Goal: Task Accomplishment & Management: Manage account settings

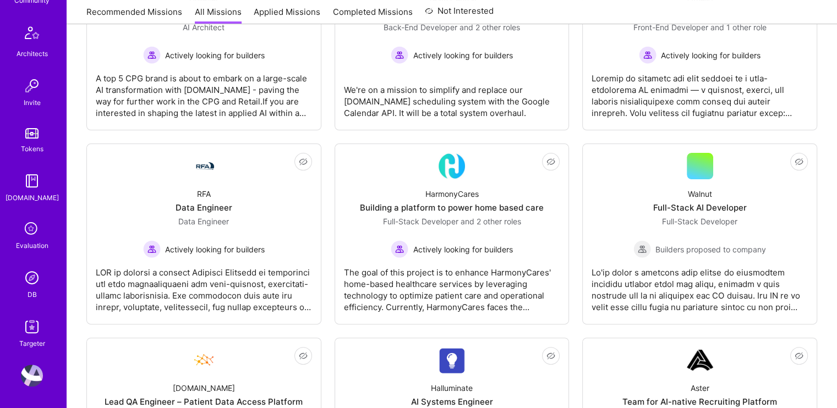
scroll to position [272, 0]
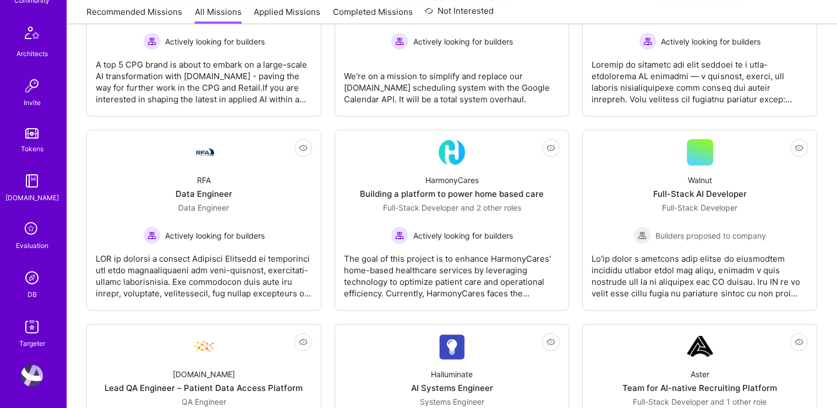
click at [28, 373] on img at bounding box center [32, 376] width 22 height 22
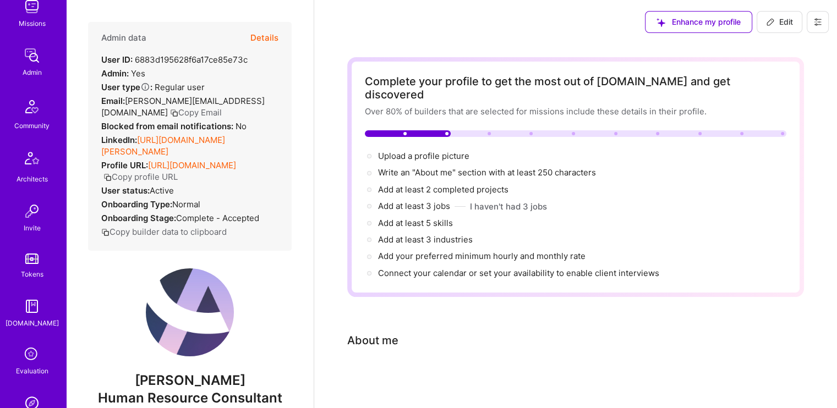
scroll to position [294, 0]
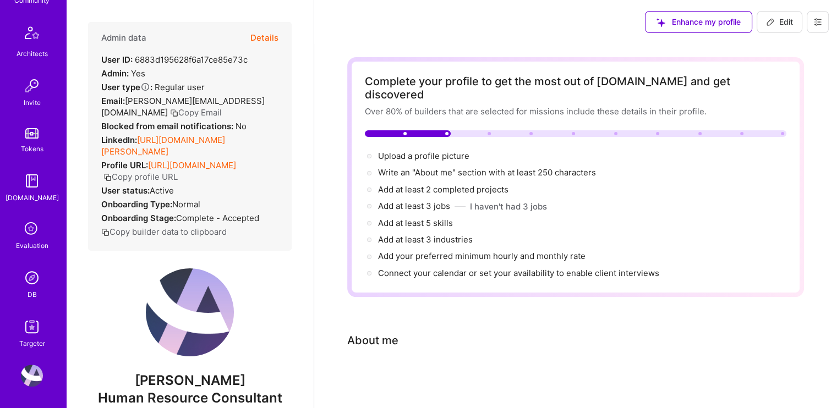
click at [23, 281] on img at bounding box center [32, 278] width 22 height 22
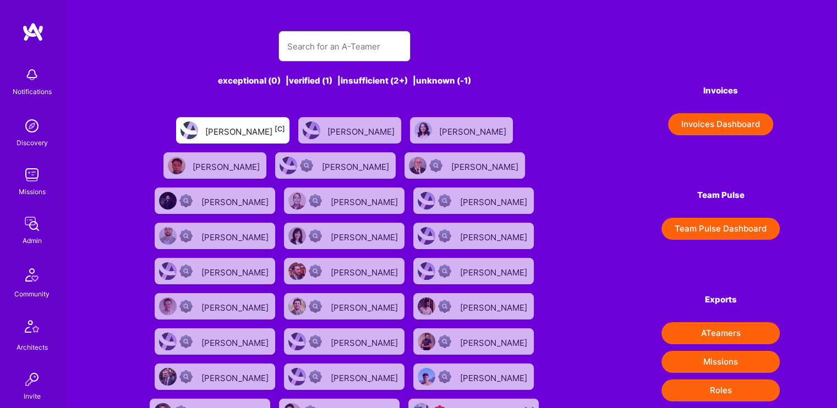
click at [324, 40] on input "text" at bounding box center [344, 46] width 114 height 28
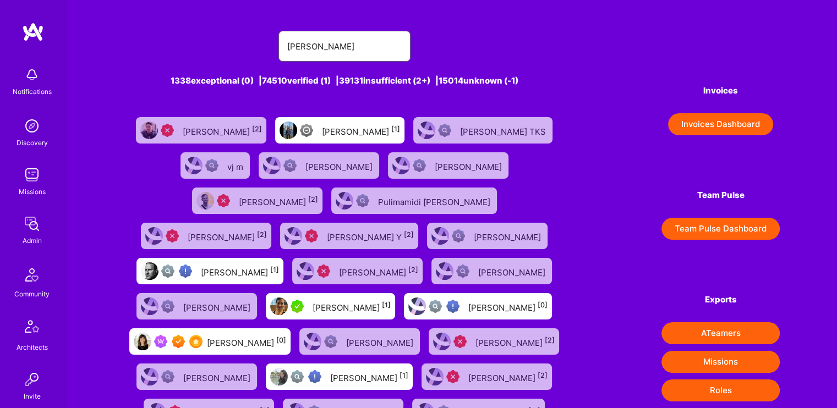
click at [324, 40] on input "[PERSON_NAME]" at bounding box center [344, 46] width 114 height 28
type input "[PERSON_NAME]"
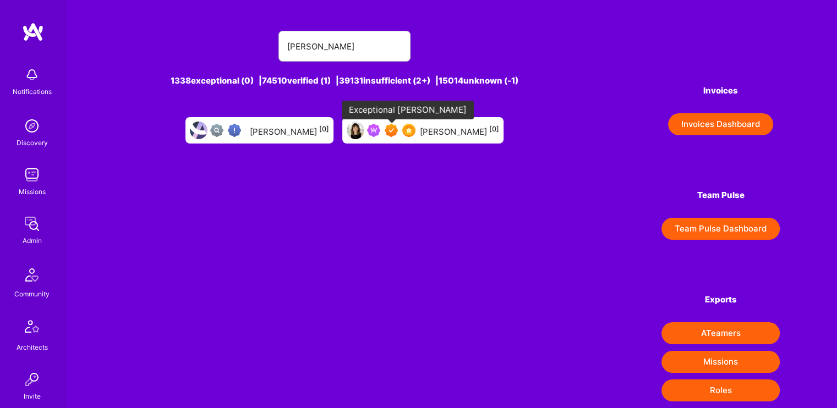
click at [398, 133] on div at bounding box center [391, 130] width 48 height 13
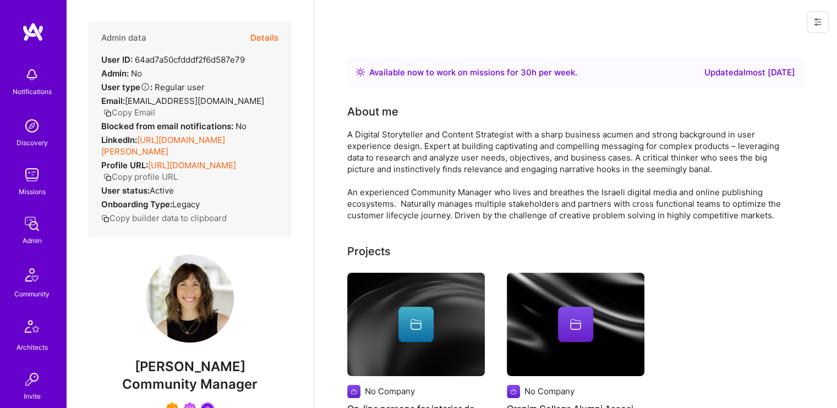
click at [260, 32] on button "Details" at bounding box center [264, 38] width 28 height 32
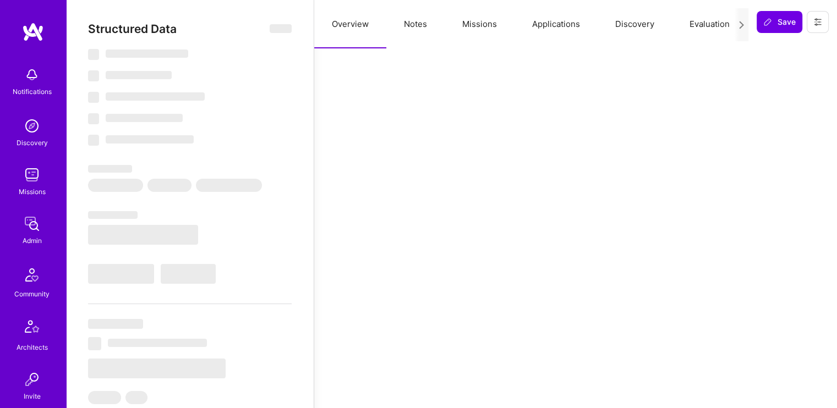
select select "Right Now"
select select "7"
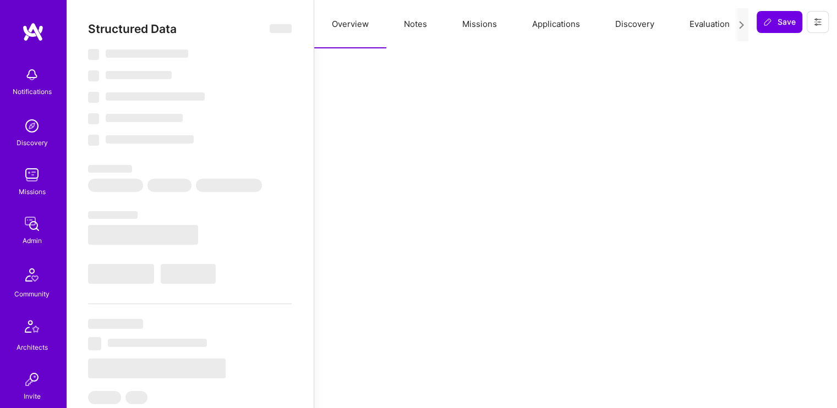
select select "US"
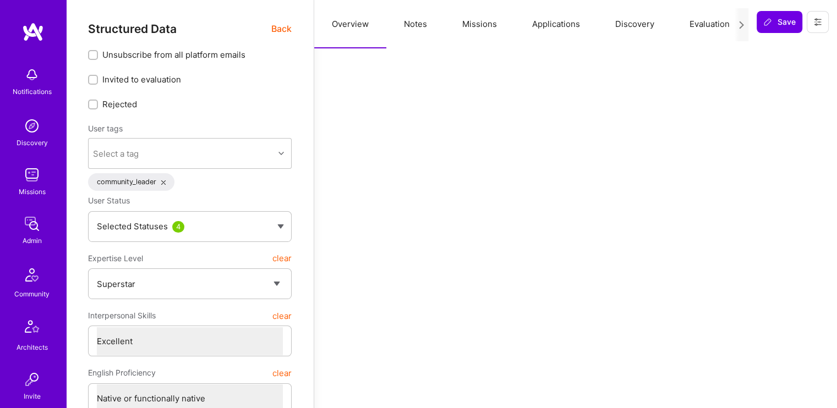
click at [474, 24] on button "Missions" at bounding box center [480, 24] width 70 height 48
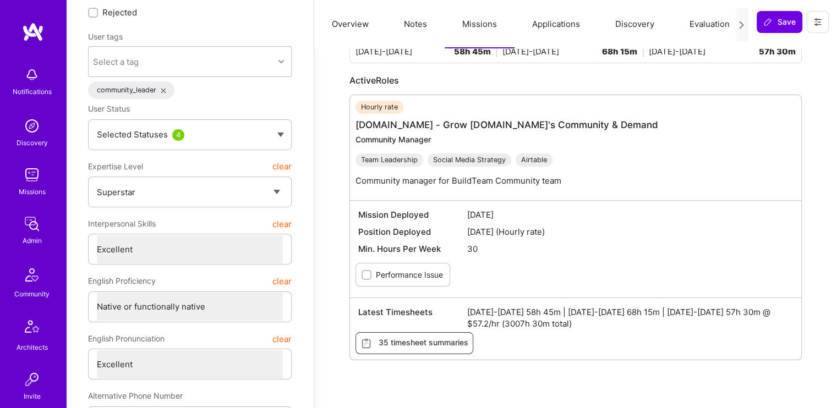
scroll to position [91, 0]
drag, startPoint x: 488, startPoint y: 323, endPoint x: 472, endPoint y: 323, distance: 16.0
click at [472, 323] on span "[DATE]-[DATE] 58h 45m | [DATE]-[DATE] 68h 15m | [DATE]-[DATE] 57h 30m @ $57.2/h…" at bounding box center [630, 318] width 326 height 23
copy span "57.2"
click at [817, 236] on div "Missions Last 3 time period hours [DATE]-[DATE] 58h 45m [DATE]-[DATE] 68h 15m […" at bounding box center [575, 180] width 496 height 421
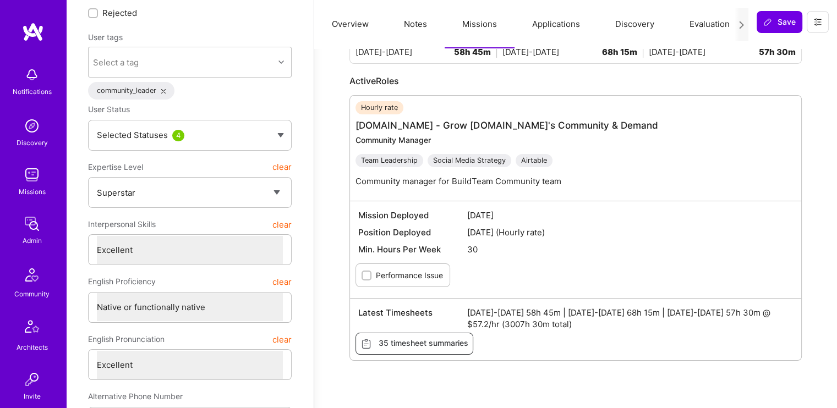
click at [812, 219] on div "Missions Last 3 time period hours [DATE]-[DATE] 58h 45m [DATE]-[DATE] 68h 15m […" at bounding box center [575, 180] width 496 height 421
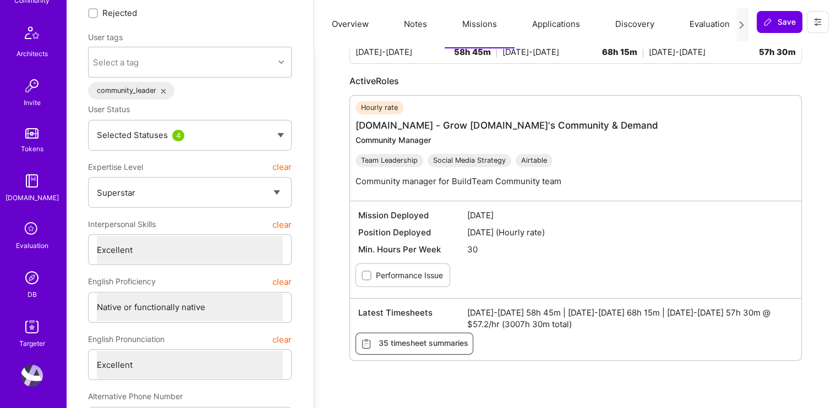
scroll to position [293, 0]
click at [24, 280] on img at bounding box center [32, 278] width 22 height 22
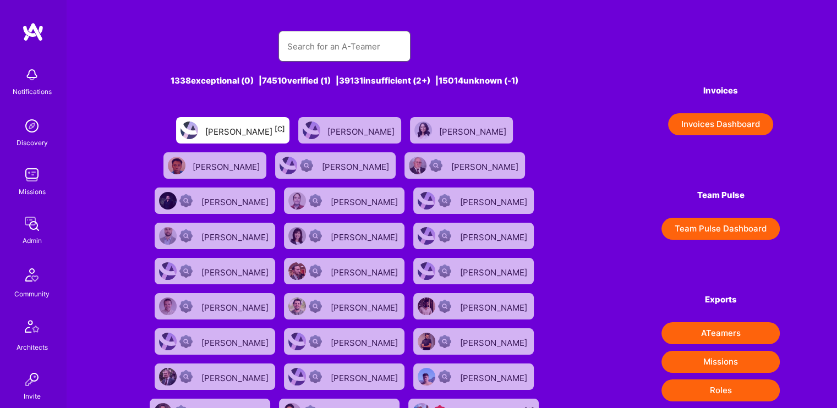
click at [337, 36] on input "text" at bounding box center [344, 46] width 114 height 28
type input "linford"
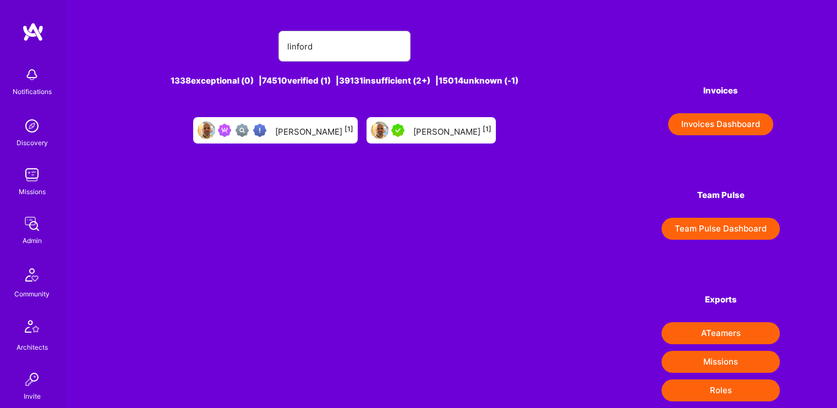
click at [400, 139] on div at bounding box center [390, 131] width 38 height 18
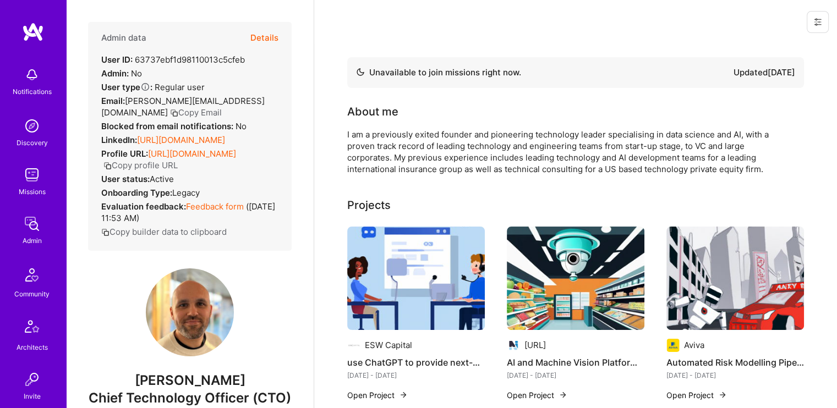
click at [253, 30] on button "Details" at bounding box center [264, 38] width 28 height 32
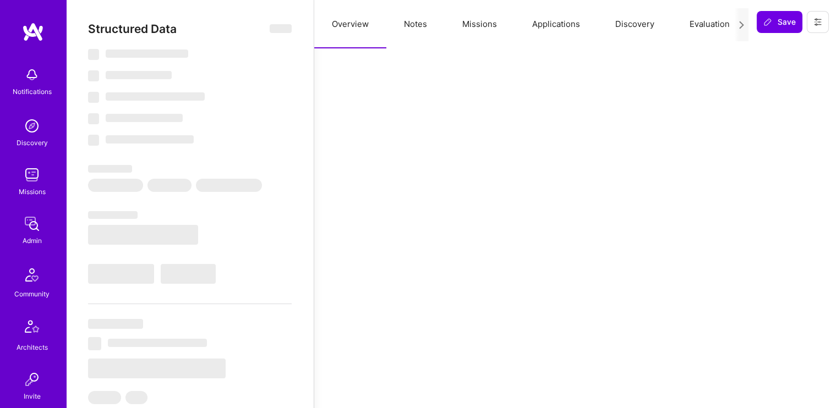
click at [485, 34] on button "Missions" at bounding box center [480, 24] width 70 height 48
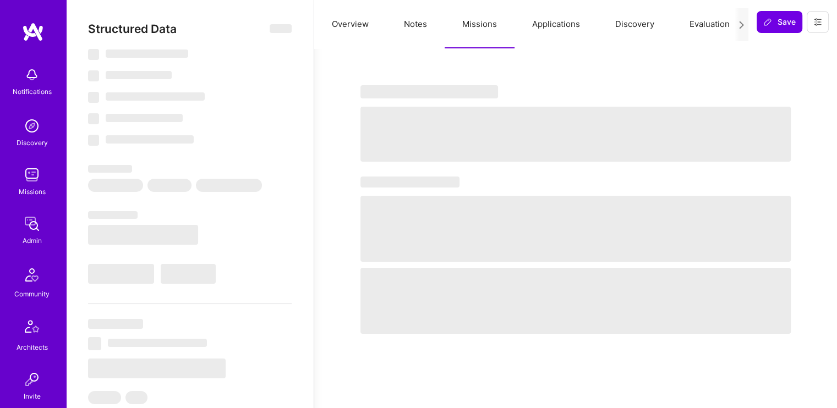
type textarea "x"
select select "Not Available"
select select "3 Months"
select select "5"
select select "7"
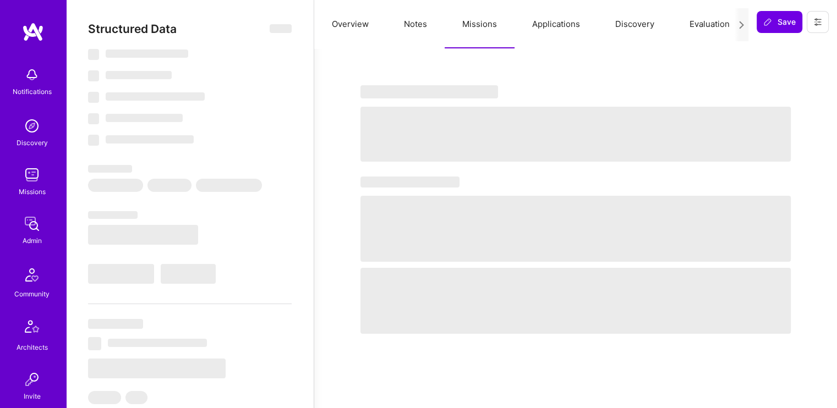
select select "7"
select select "GB"
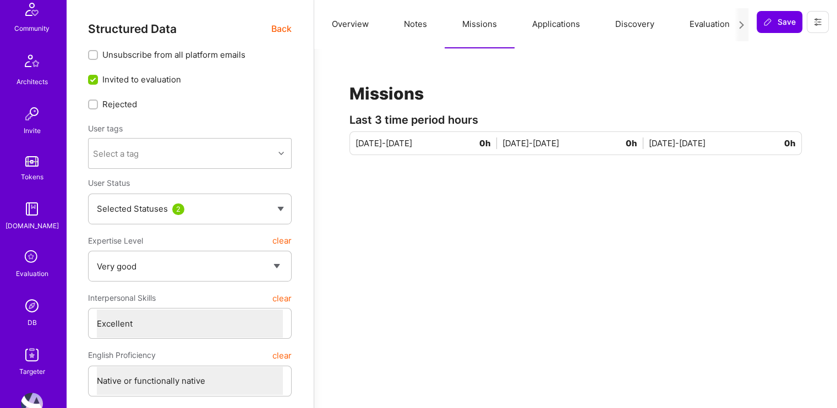
scroll to position [294, 0]
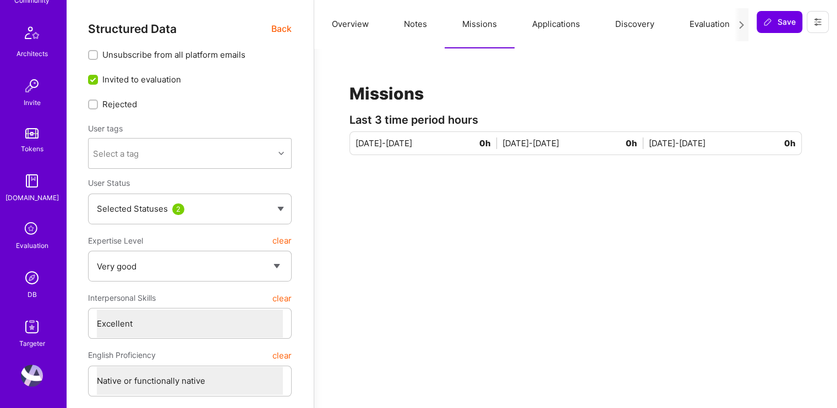
click at [29, 278] on img at bounding box center [32, 278] width 22 height 22
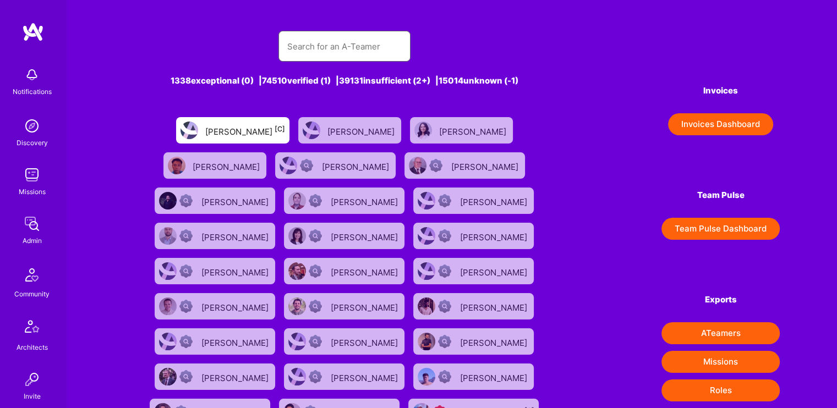
click at [348, 51] on input "text" at bounding box center [344, 46] width 114 height 28
type input "linford"
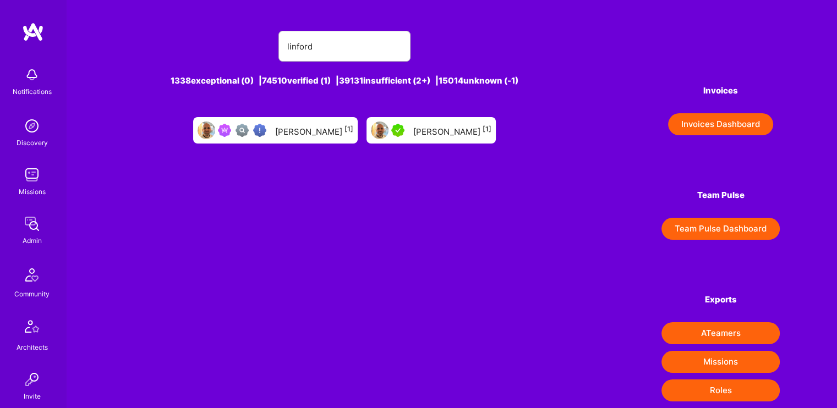
click at [291, 139] on div "[PERSON_NAME] [1]" at bounding box center [275, 130] width 165 height 26
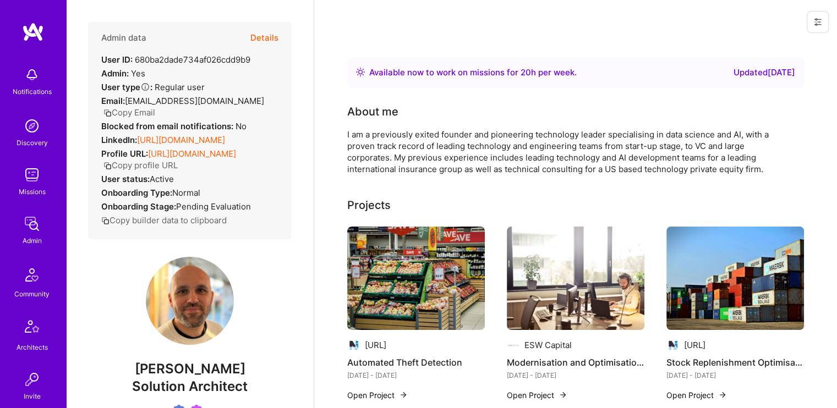
click at [264, 32] on button "Details" at bounding box center [264, 38] width 28 height 32
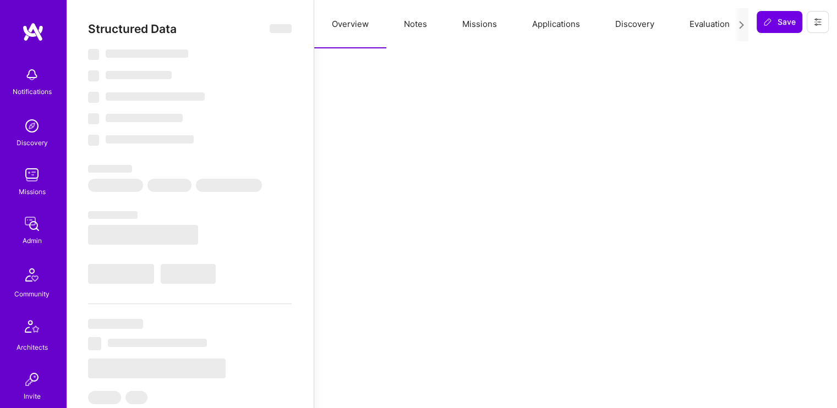
click at [487, 23] on button "Missions" at bounding box center [480, 24] width 70 height 48
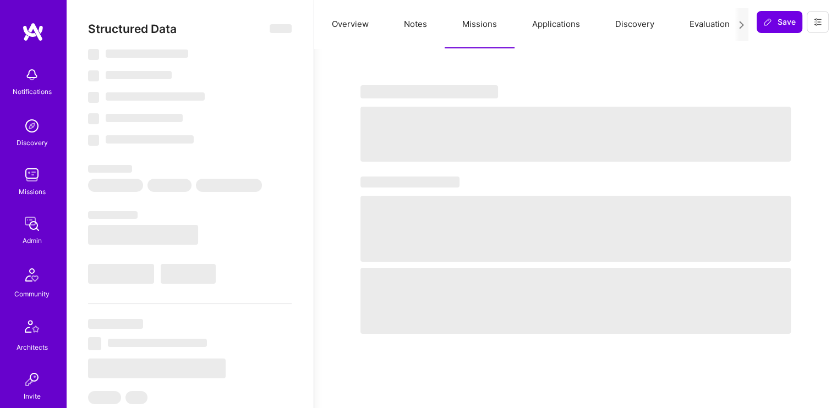
type textarea "x"
select select "Right Now"
select select "Verified"
select select "GB"
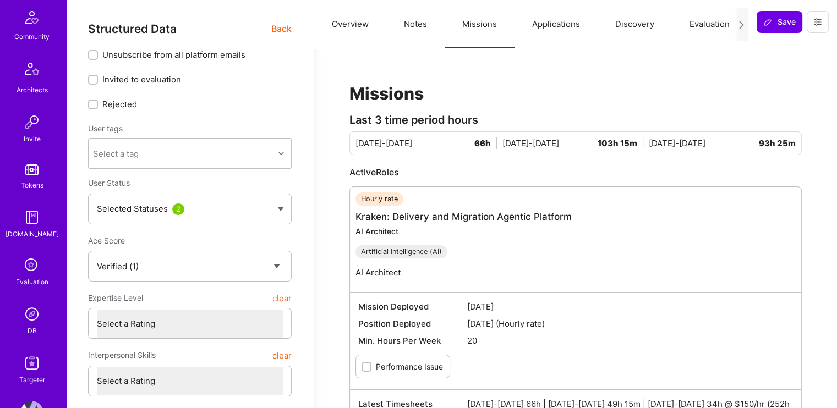
scroll to position [294, 0]
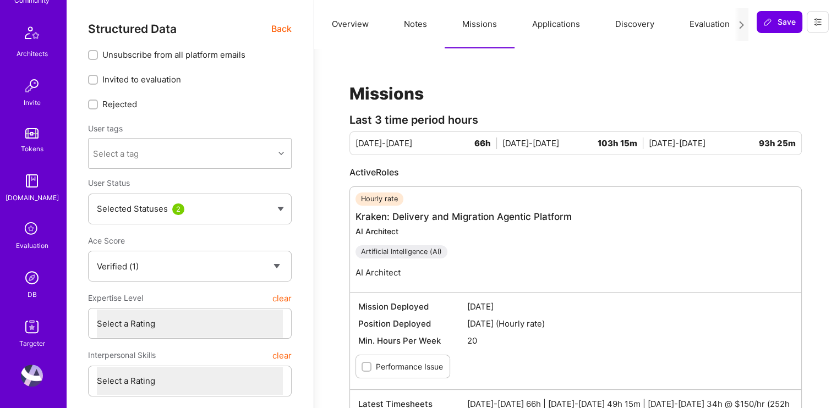
click at [26, 283] on img at bounding box center [32, 278] width 22 height 22
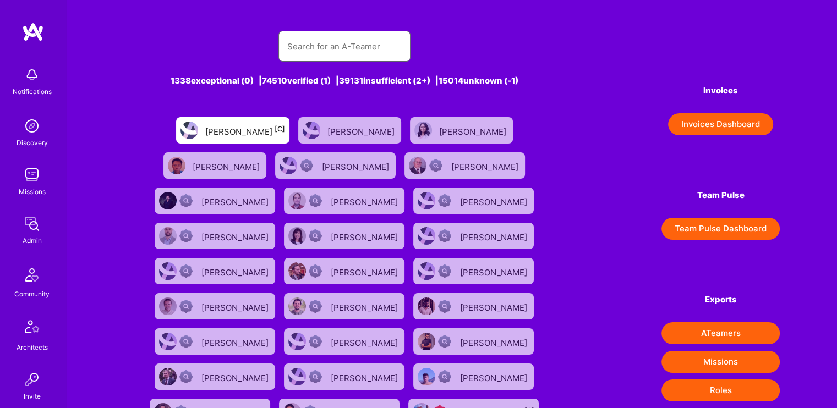
click at [357, 53] on input "text" at bounding box center [344, 46] width 114 height 28
type input "t"
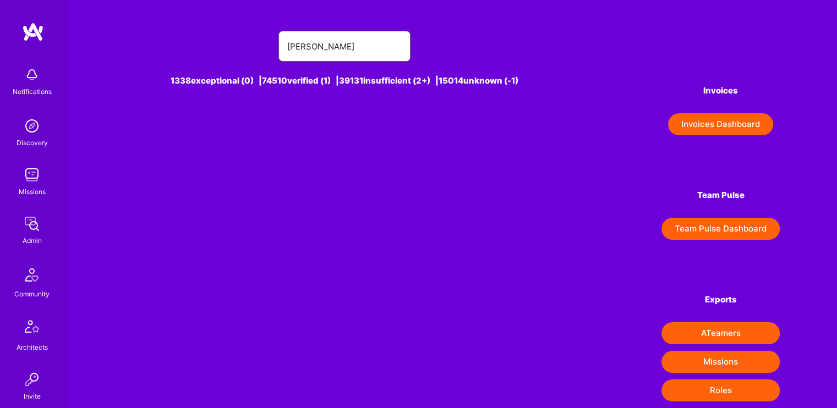
click at [305, 48] on input "[PERSON_NAME]" at bounding box center [344, 46] width 114 height 28
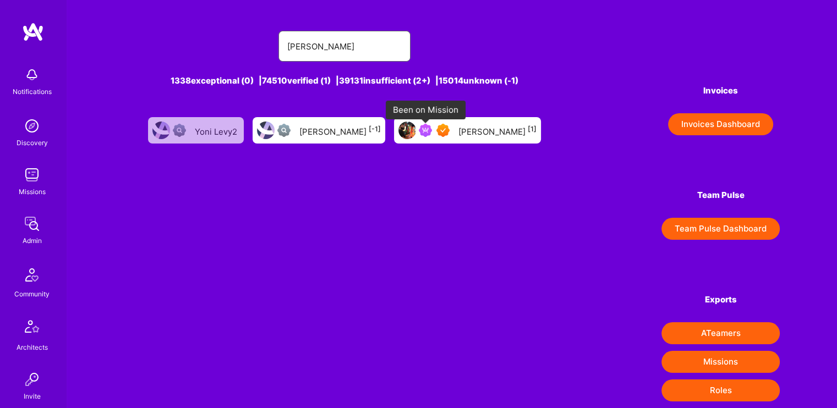
type input "[PERSON_NAME]"
click at [419, 136] on img at bounding box center [425, 130] width 13 height 13
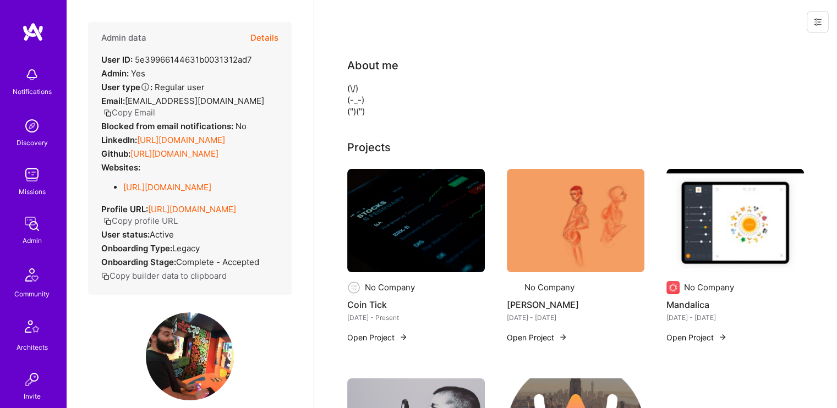
click at [265, 32] on button "Details" at bounding box center [264, 38] width 28 height 32
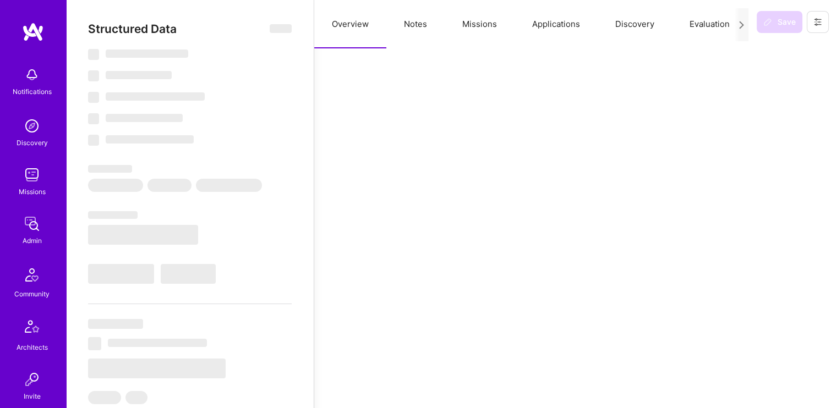
click at [259, 37] on div "Structured Data ‌ ‌ ‌ ‌ ‌ ‌ ‌ ‌ ‌ ‌ ‌ ‌ ‌ ‌ ‌ ‌ ‌ ‌ ‌ ‌ ‌ ‌ ‌ ‌ ‌ ‌ ‌ ‌ ‌ ‌ ‌ ‌…" at bounding box center [190, 379] width 204 height 714
type textarea "x"
select select "7"
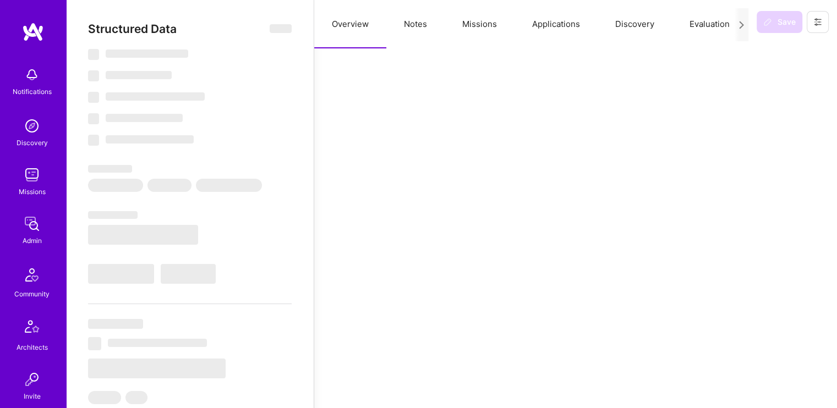
select select "7"
select select "IL"
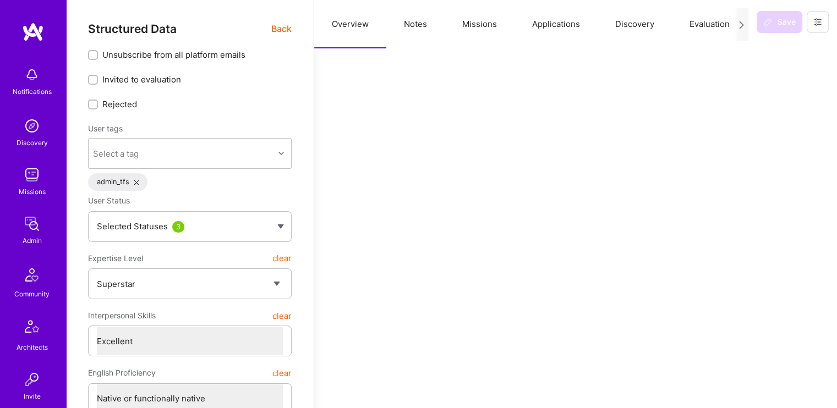
click at [485, 17] on button "Missions" at bounding box center [480, 24] width 70 height 48
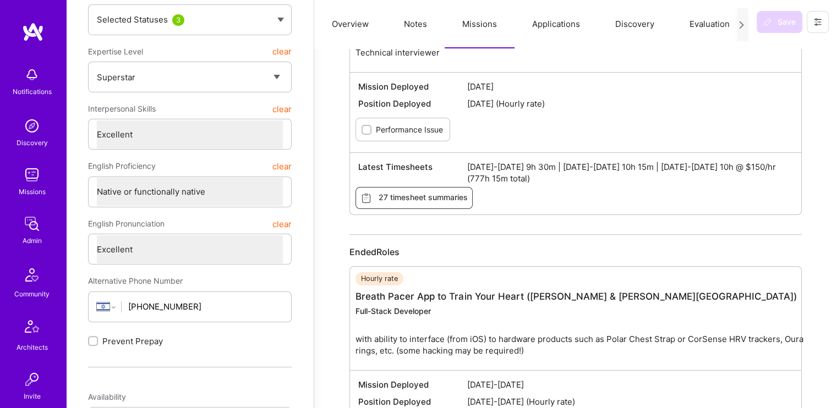
scroll to position [207, 0]
click at [447, 204] on button "27 timesheet summaries" at bounding box center [414, 198] width 117 height 22
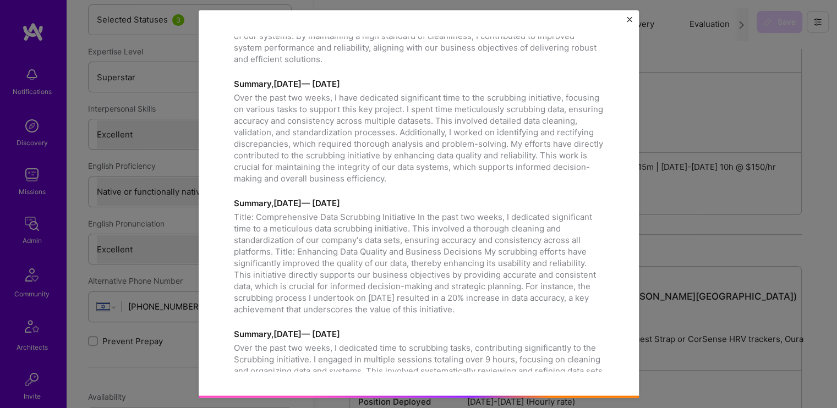
scroll to position [593, 0]
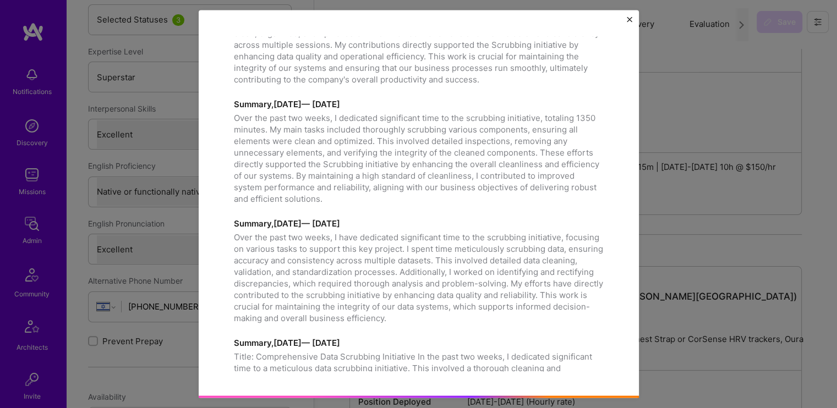
click at [636, 19] on div "Timesheet summaries Summary, [DATE] — [DATE] Over the past two weeks, I dedicat…" at bounding box center [419, 204] width 440 height 388
click at [631, 19] on img "Close" at bounding box center [630, 20] width 6 height 6
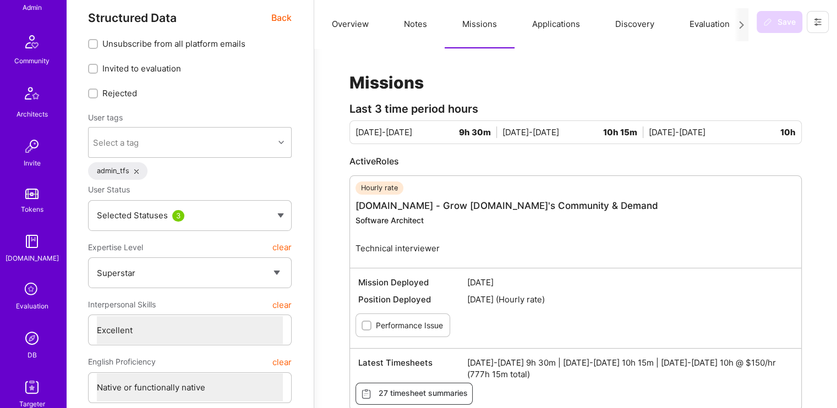
scroll to position [250, 0]
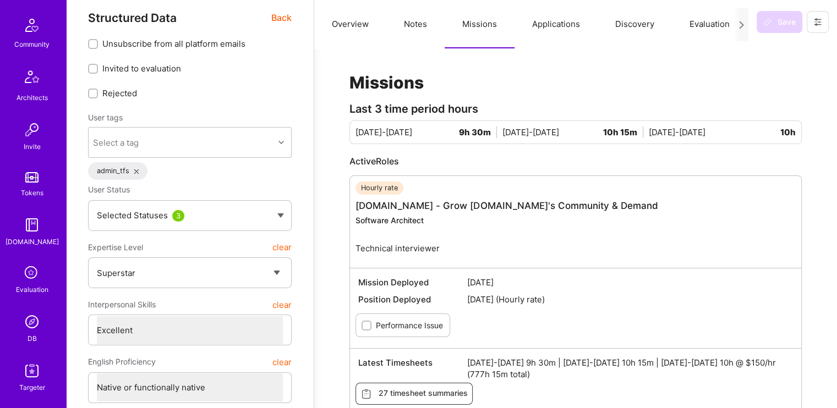
click at [33, 327] on img at bounding box center [32, 322] width 22 height 22
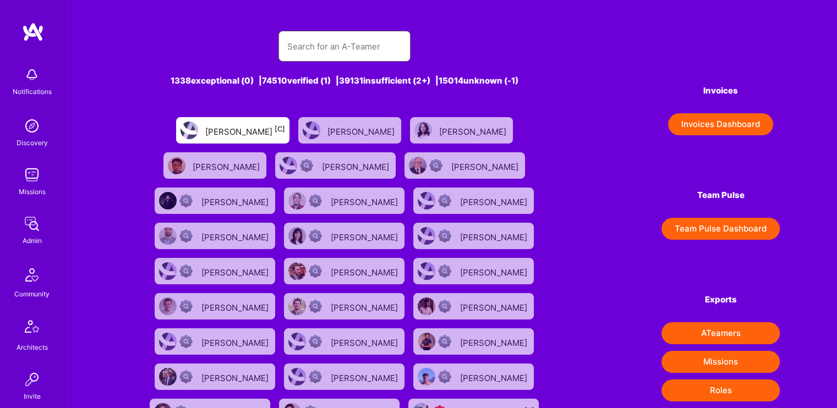
click at [314, 36] on input "text" at bounding box center [344, 46] width 114 height 28
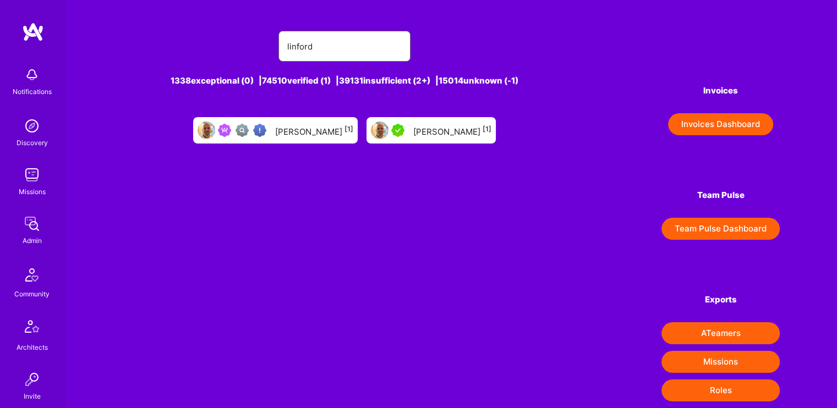
type input "linford"
click at [431, 131] on div "[PERSON_NAME] [1]" at bounding box center [452, 130] width 78 height 14
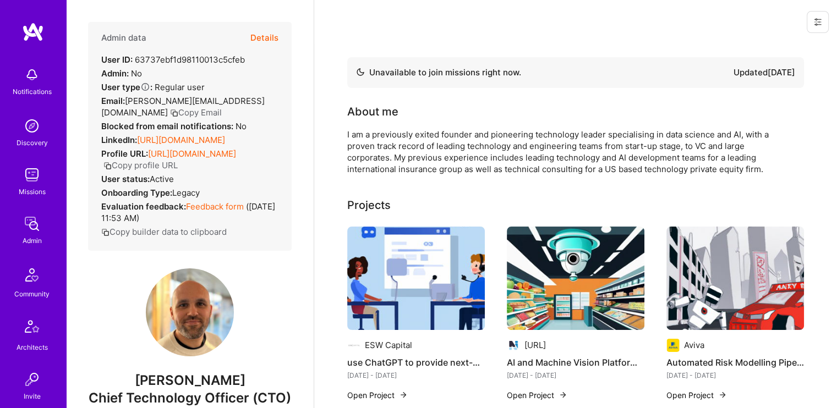
click at [264, 39] on button "Details" at bounding box center [264, 38] width 28 height 32
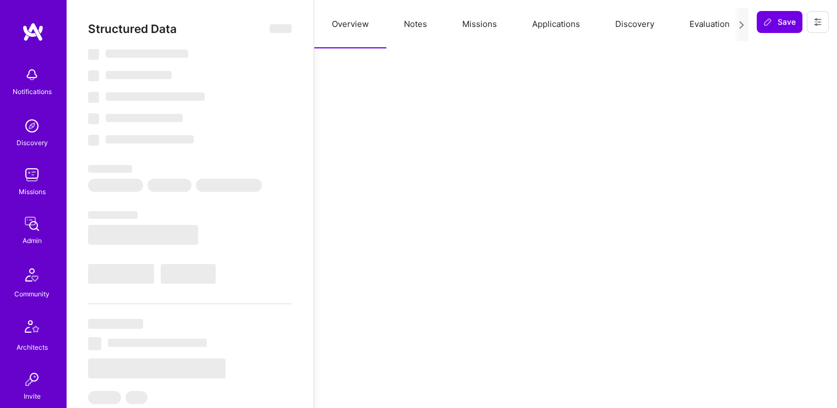
type textarea "x"
select select "Not Available"
select select "3 Months"
select select "5"
select select "7"
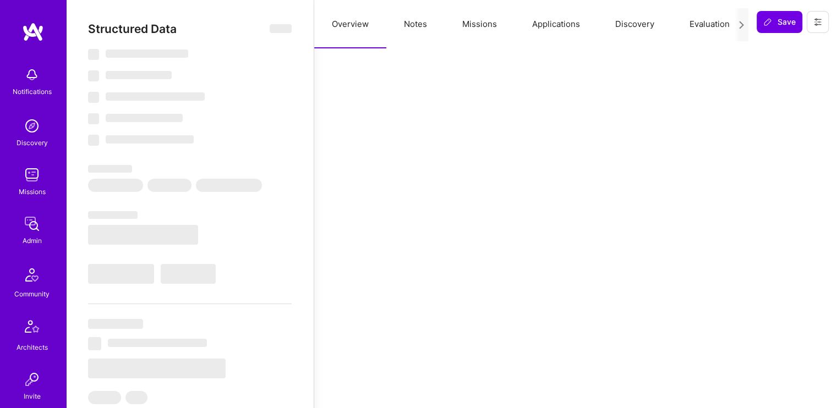
select select "7"
select select "GB"
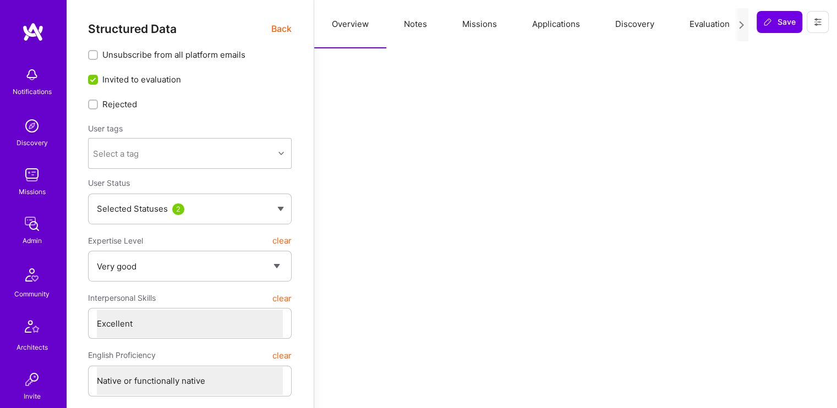
click at [471, 26] on button "Missions" at bounding box center [480, 24] width 70 height 48
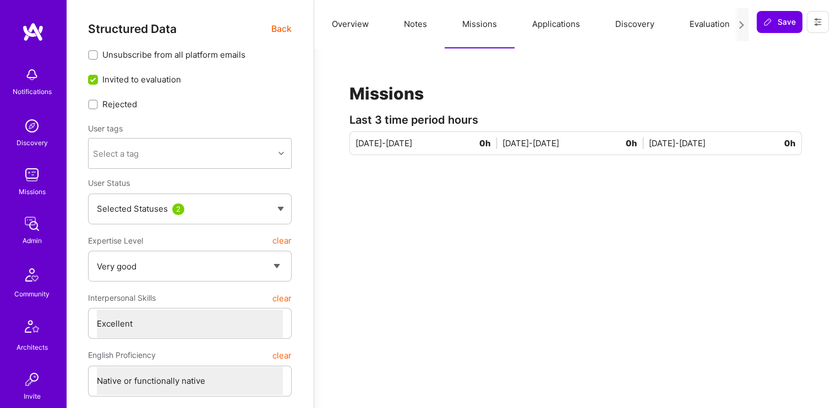
scroll to position [294, 0]
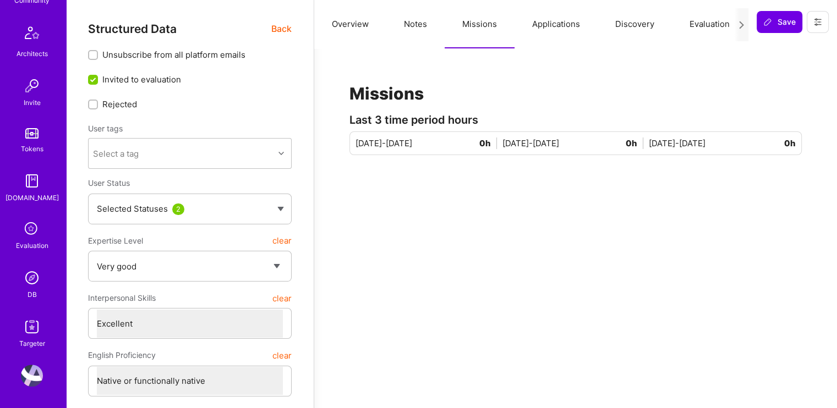
click at [35, 272] on img at bounding box center [32, 278] width 22 height 22
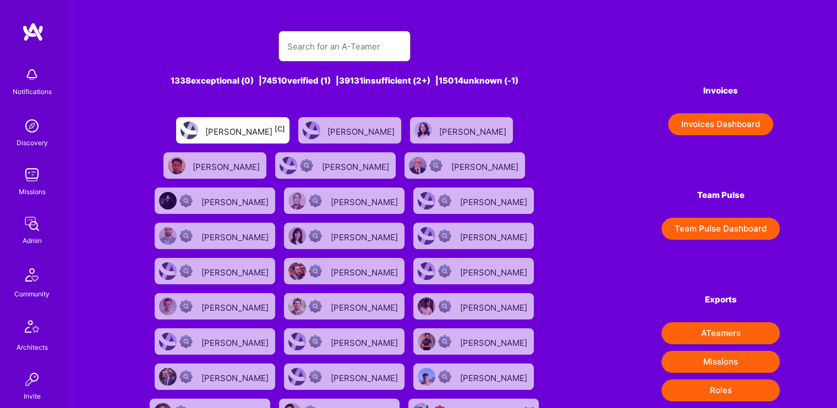
click at [300, 42] on input "text" at bounding box center [344, 46] width 114 height 28
type input "linford"
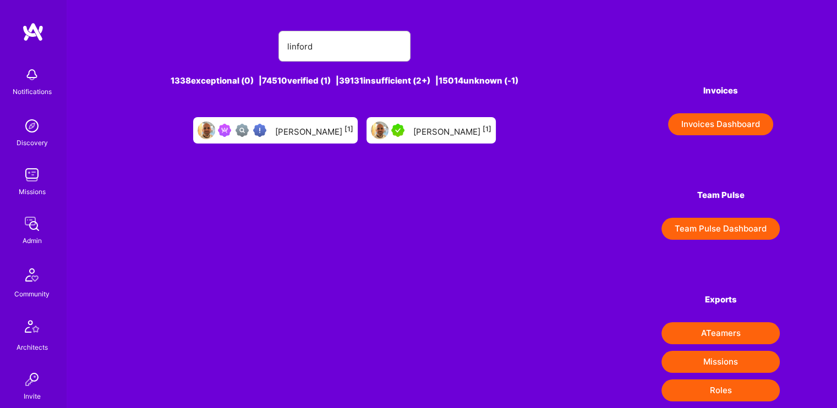
click at [271, 131] on div at bounding box center [244, 130] width 53 height 13
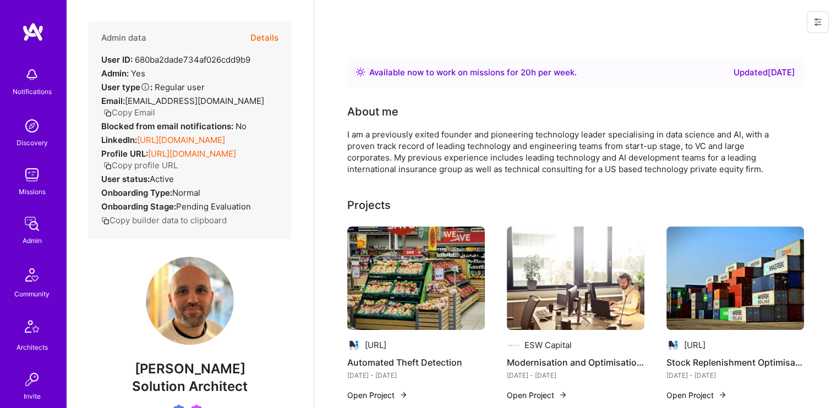
click at [253, 41] on button "Details" at bounding box center [264, 38] width 28 height 32
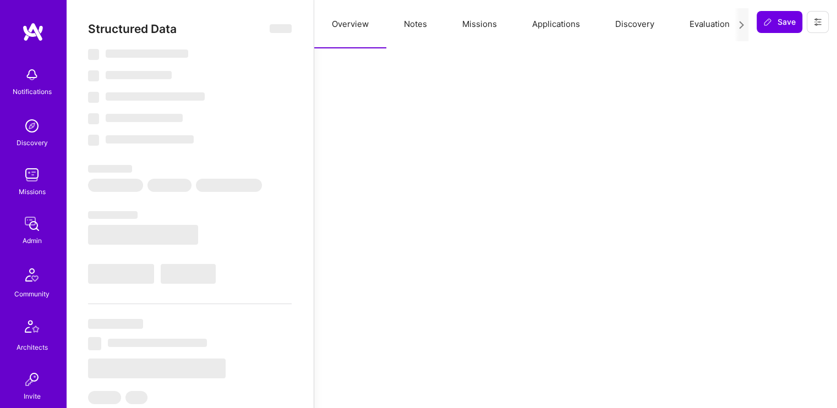
type textarea "x"
select select "Right Now"
select select "Verified"
select select "GB"
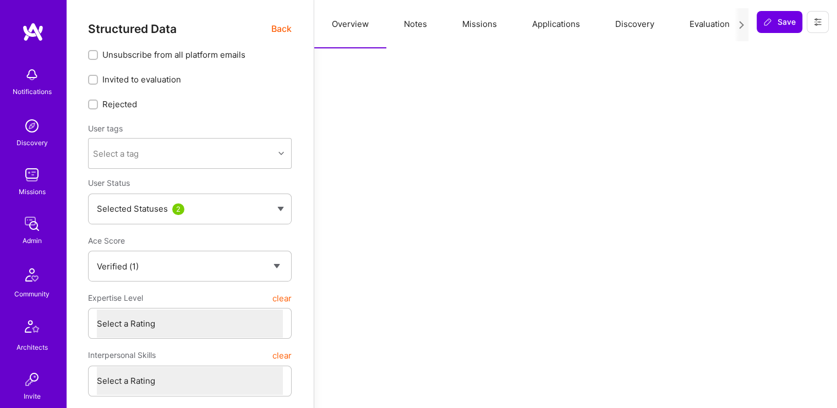
click at [489, 28] on button "Missions" at bounding box center [480, 24] width 70 height 48
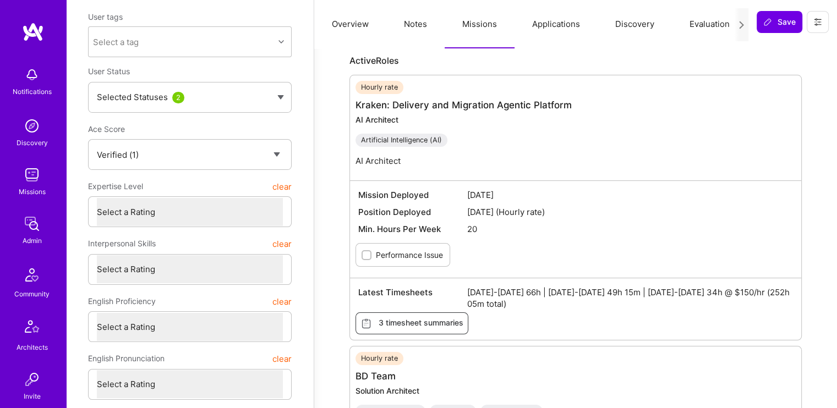
scroll to position [112, 0]
